Goal: Transaction & Acquisition: Purchase product/service

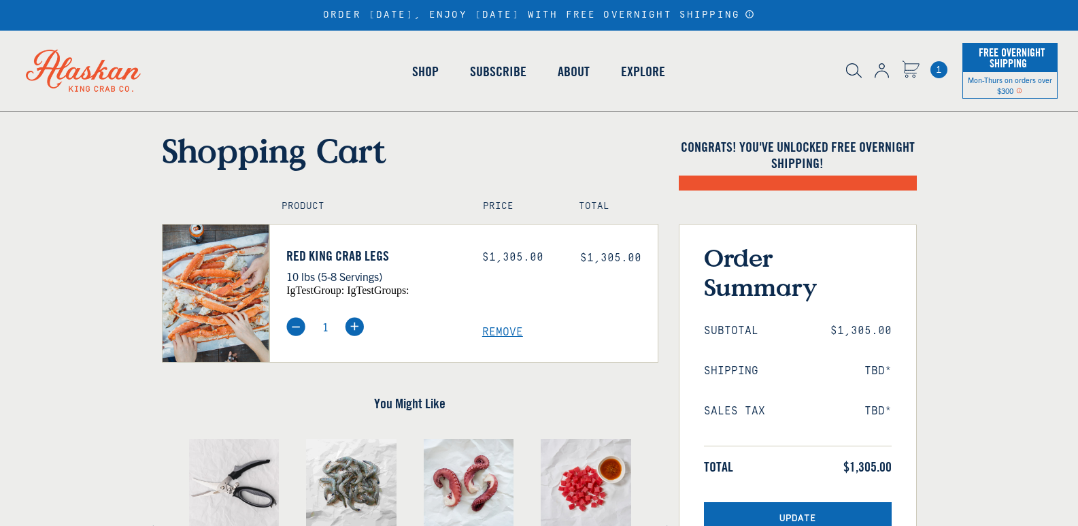
select select "40826597245007"
select select "40826744897615"
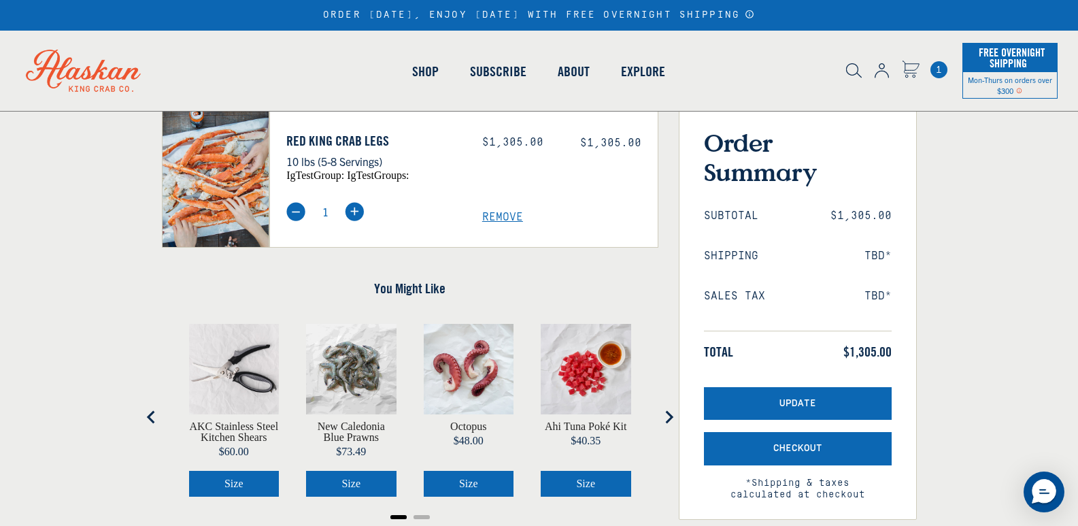
scroll to position [136, 0]
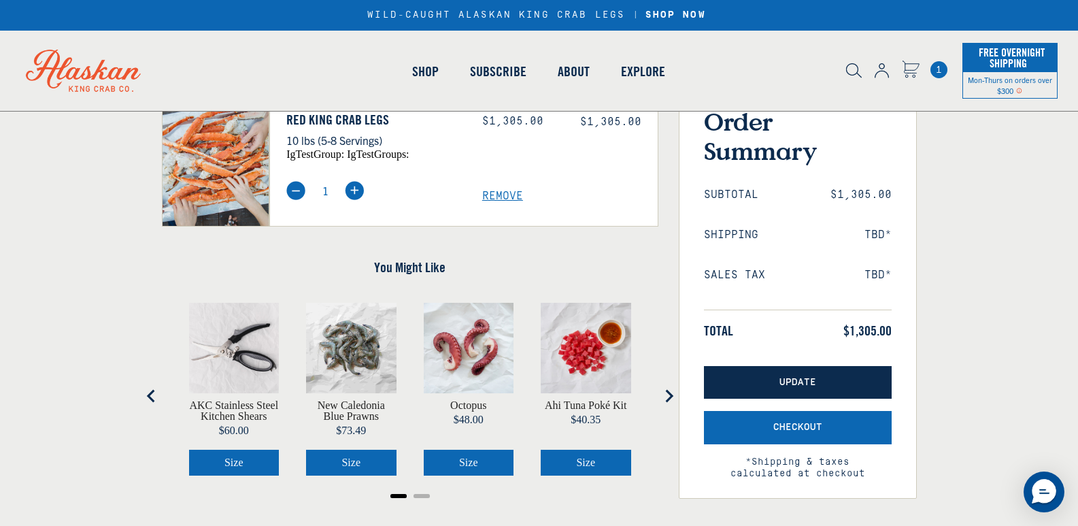
click at [831, 379] on button "Update" at bounding box center [798, 382] width 188 height 33
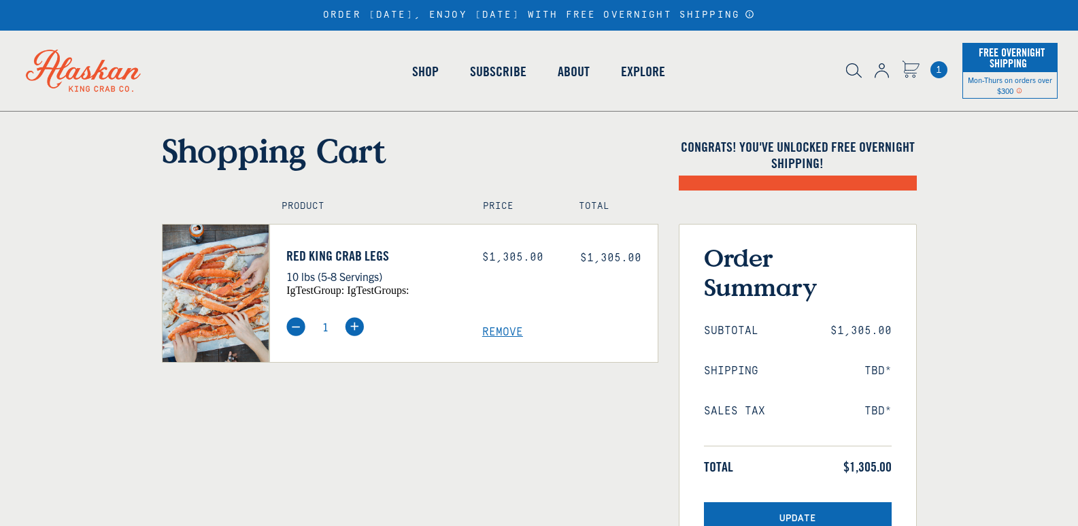
select select "40826597245007"
select select "40826744897615"
